Goal: Task Accomplishment & Management: Manage account settings

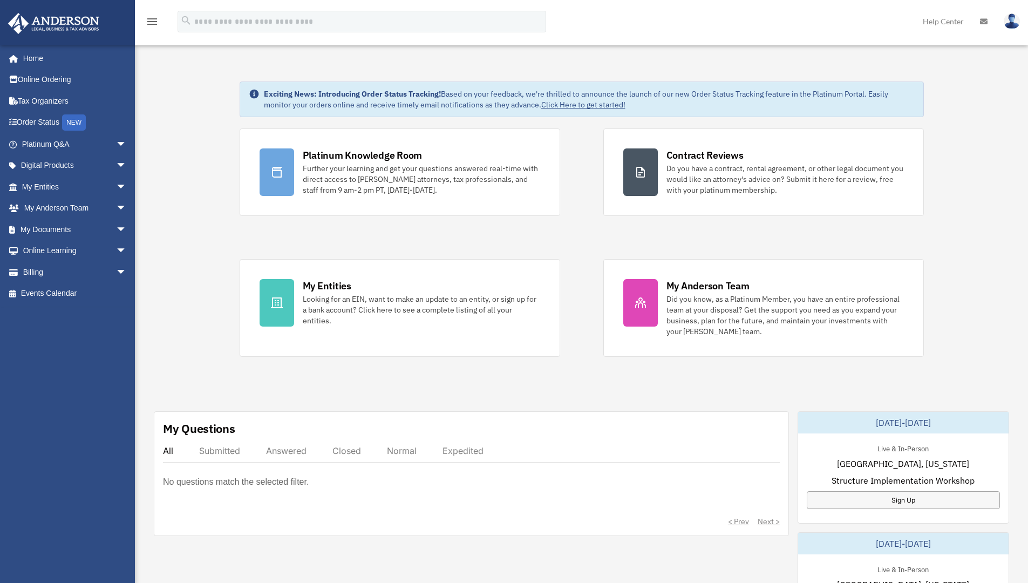
click at [1012, 23] on img at bounding box center [1012, 21] width 16 height 16
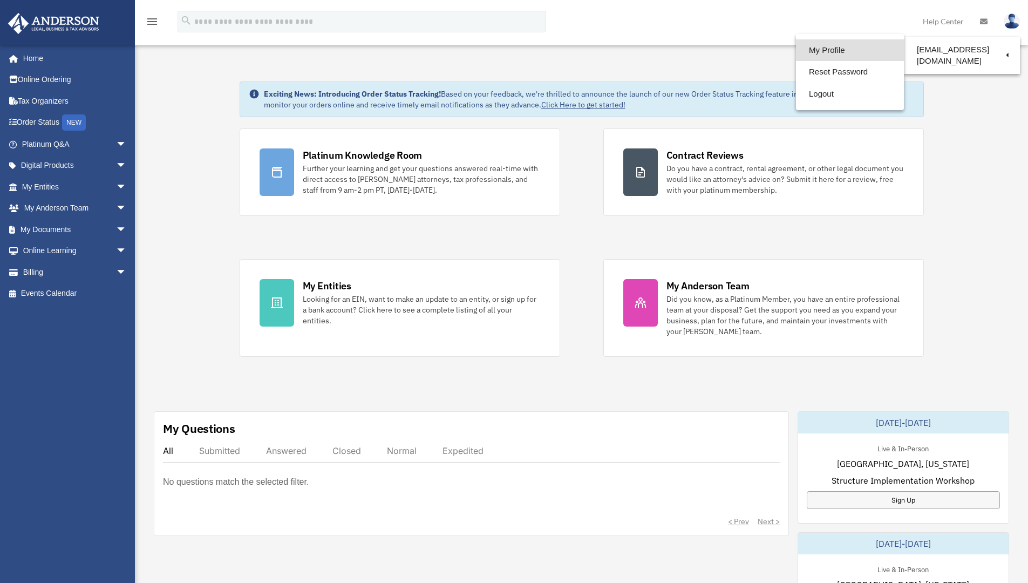
click at [848, 47] on link "My Profile" at bounding box center [850, 50] width 108 height 22
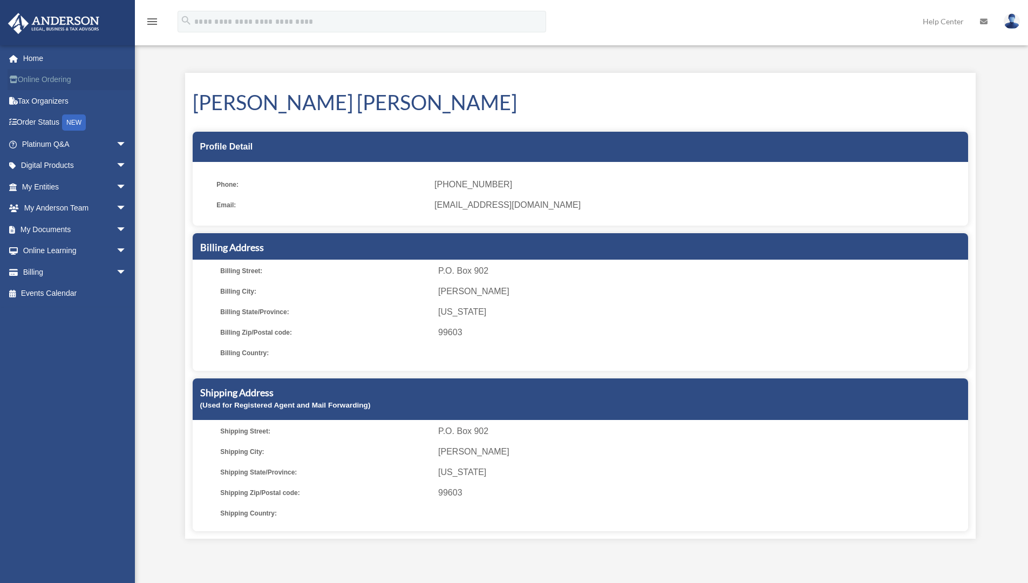
click at [57, 78] on link "Online Ordering" at bounding box center [75, 80] width 135 height 22
click at [116, 271] on span "arrow_drop_down" at bounding box center [127, 272] width 22 height 22
click at [78, 337] on link "Manage Payments" at bounding box center [79, 337] width 128 height 22
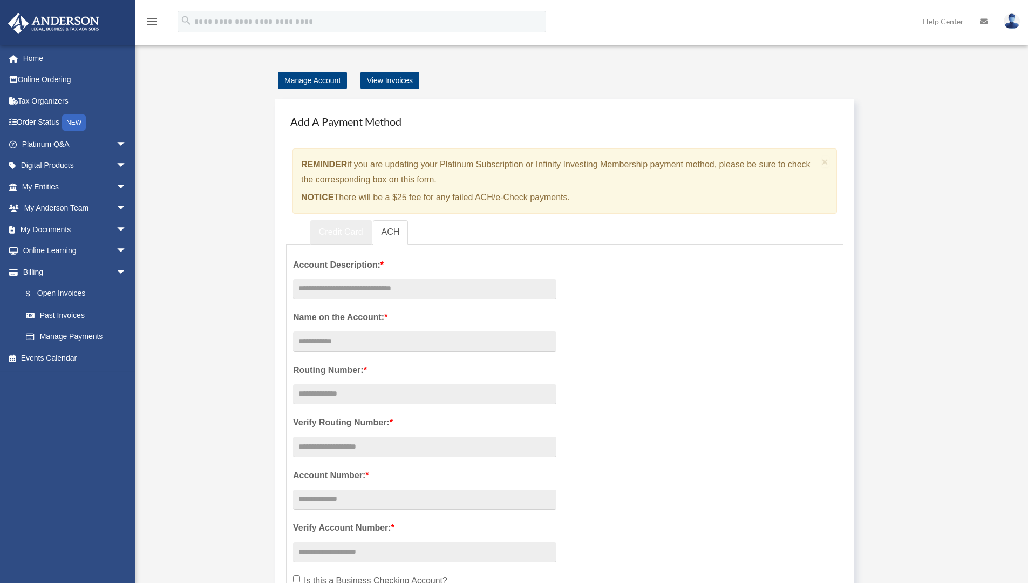
click at [353, 232] on link "Credit Card" at bounding box center [341, 232] width 62 height 24
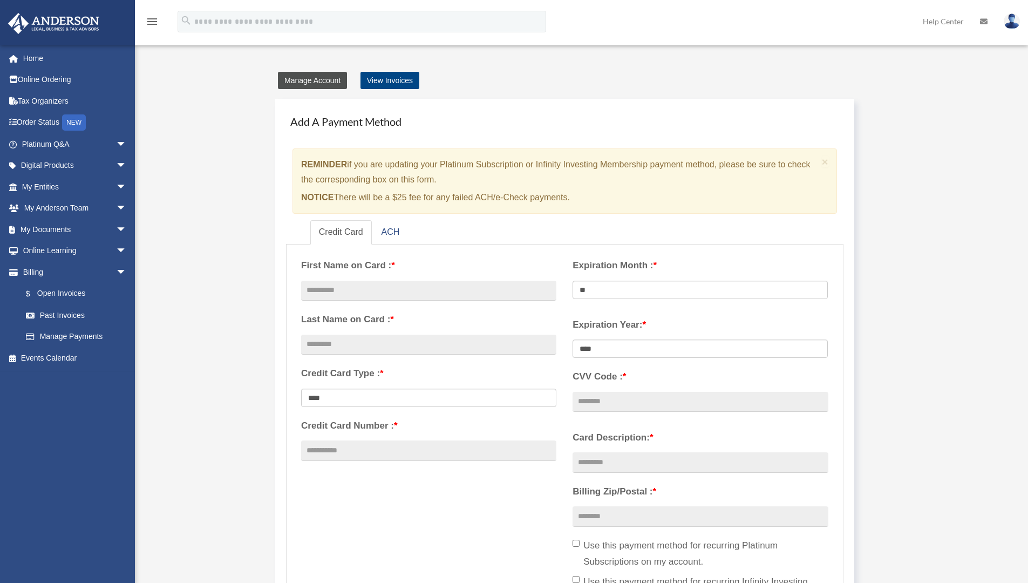
click at [321, 78] on link "Manage Account" at bounding box center [312, 80] width 69 height 17
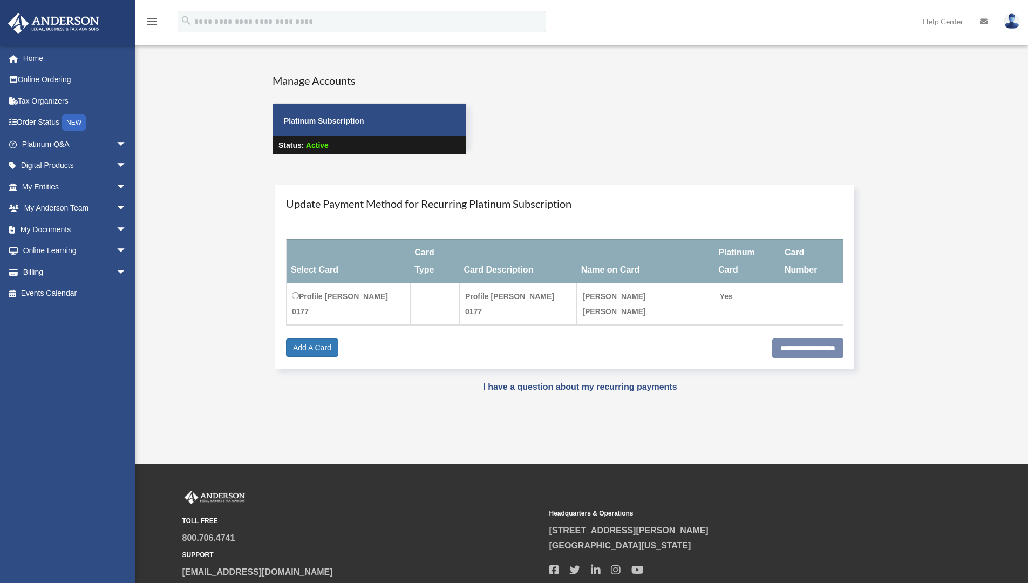
click at [1009, 19] on img at bounding box center [1012, 21] width 16 height 16
click at [817, 92] on link "Logout" at bounding box center [850, 94] width 108 height 22
